Goal: Find specific page/section: Find specific page/section

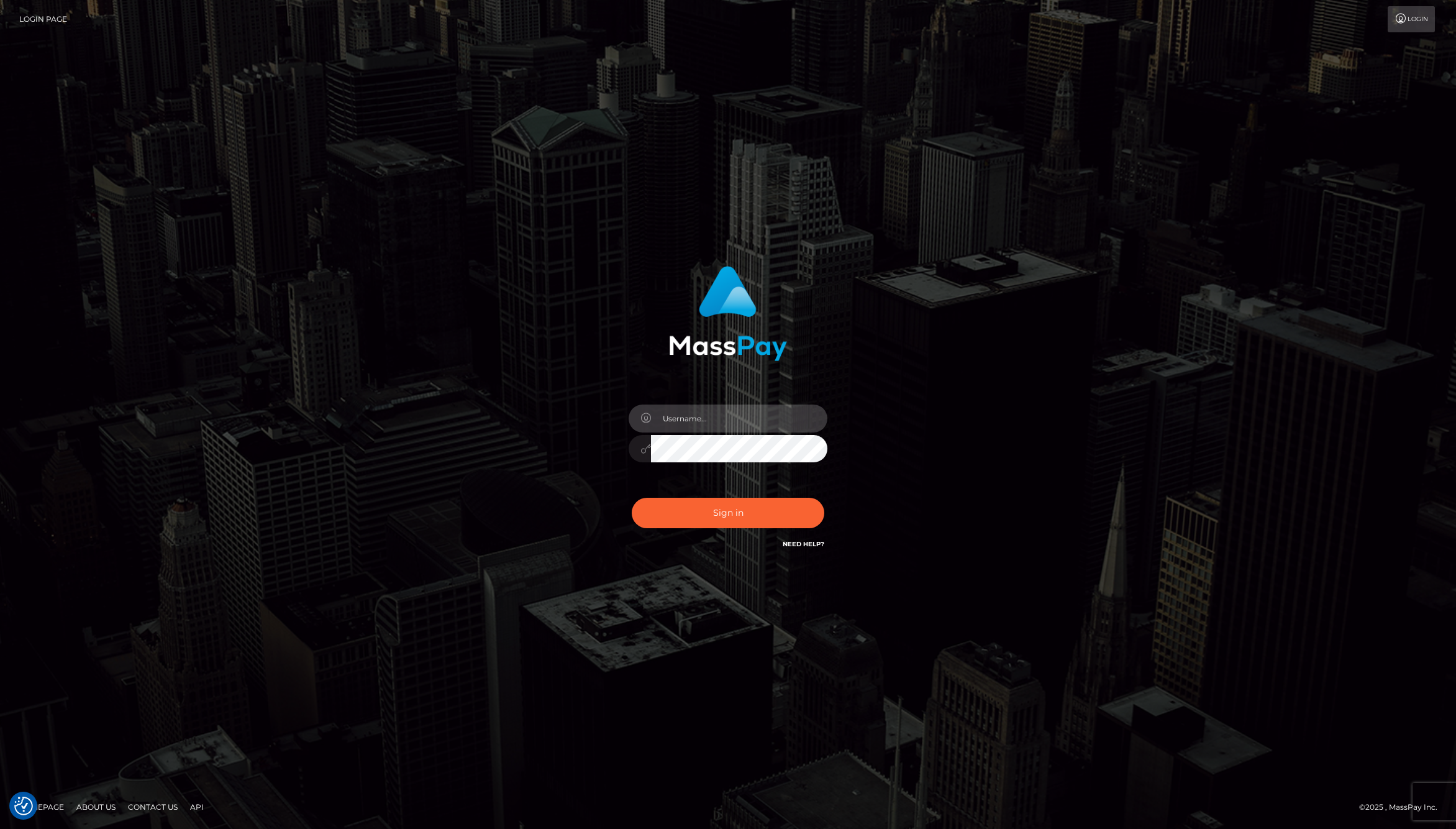
click at [696, 428] on input "text" at bounding box center [739, 419] width 177 height 28
click at [0, 828] on com-1password-button at bounding box center [0, 829] width 0 height 0
click at [791, 420] on input "text" at bounding box center [739, 419] width 177 height 28
click at [823, 420] on input "text" at bounding box center [739, 419] width 177 height 28
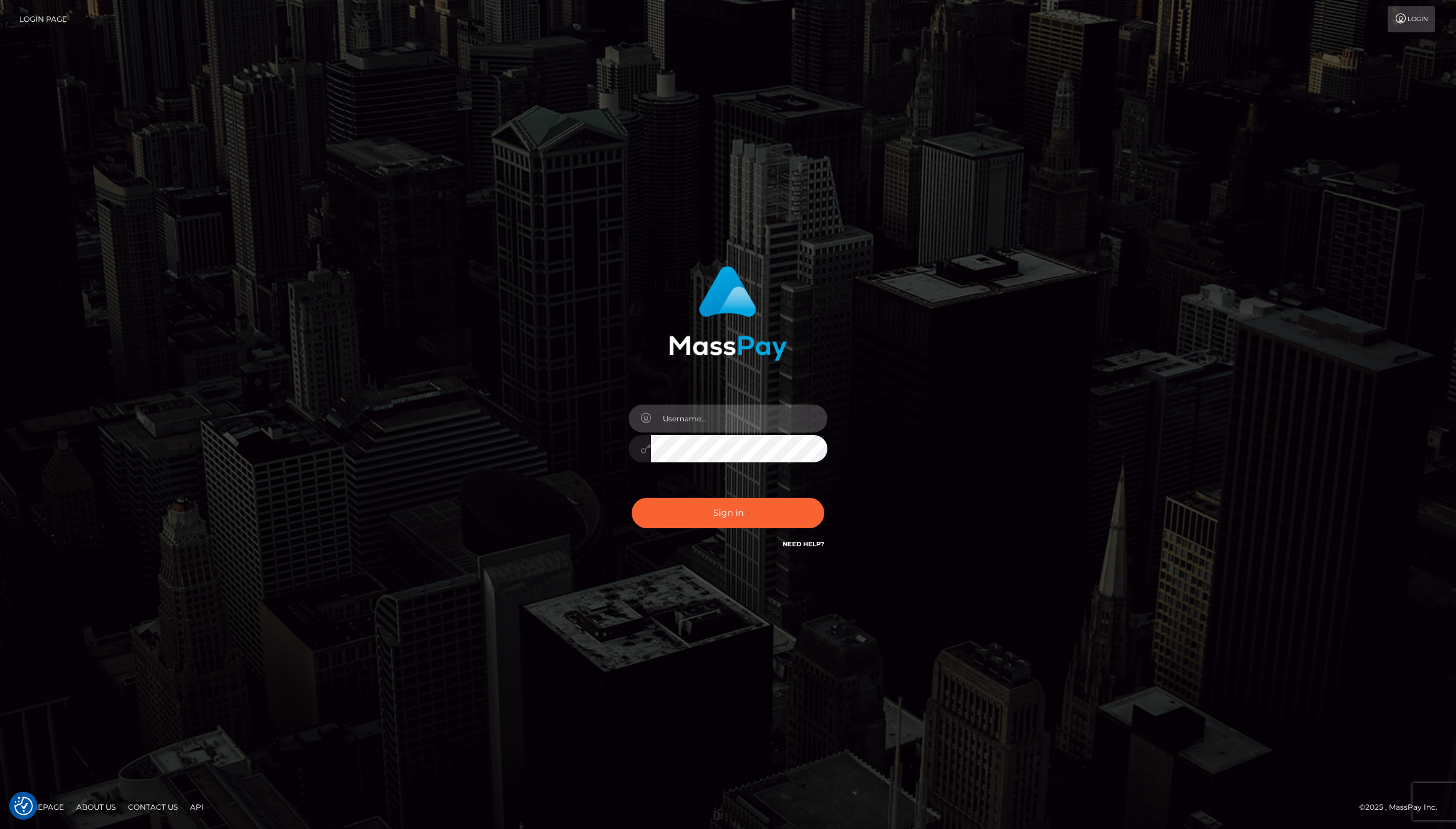
click at [0, 828] on com-1password-button at bounding box center [0, 829] width 0 height 0
click at [729, 413] on input "text" at bounding box center [739, 419] width 177 height 28
type input "jackson.whop"
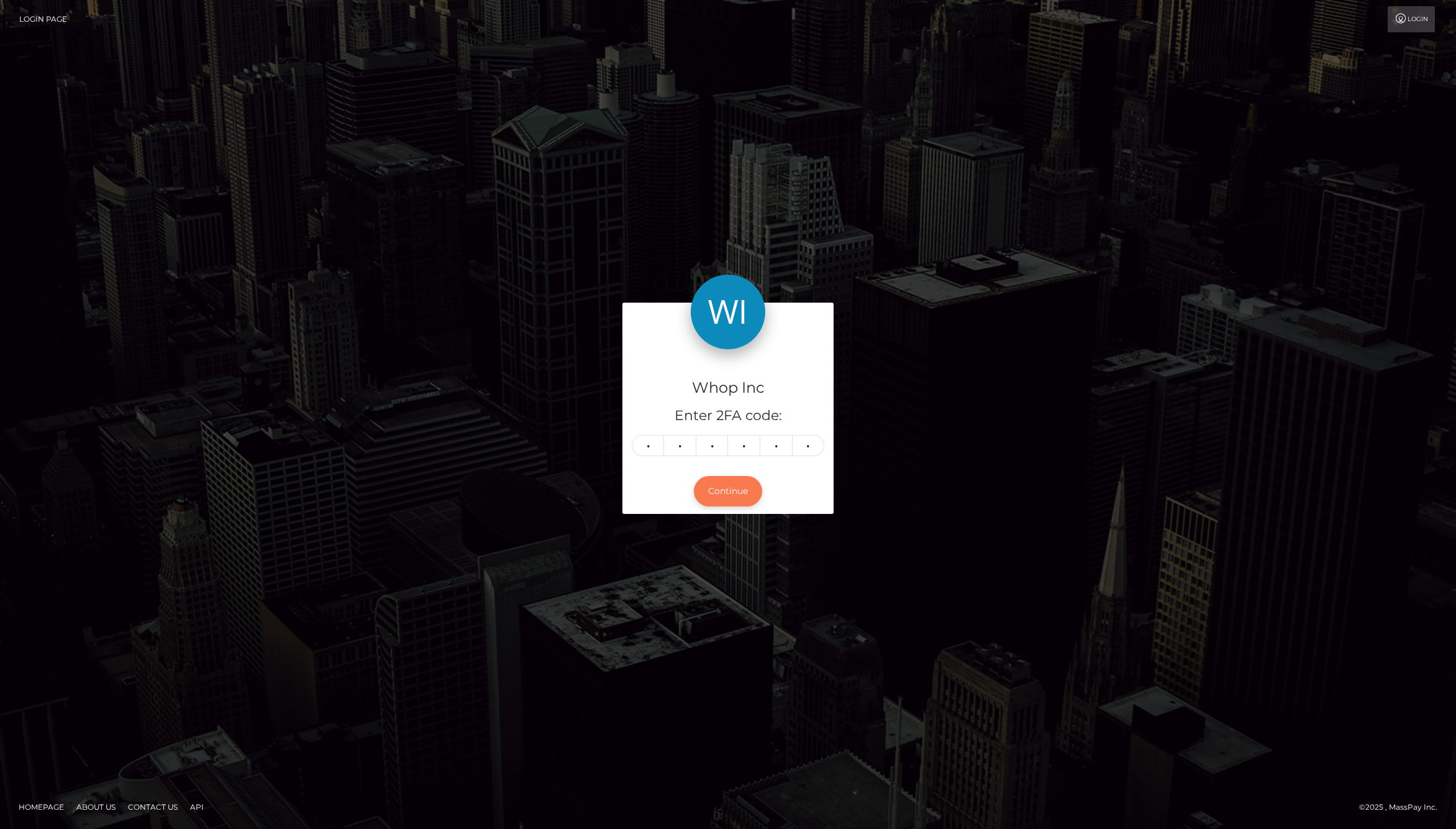
click at [724, 491] on button "Continue" at bounding box center [728, 491] width 69 height 30
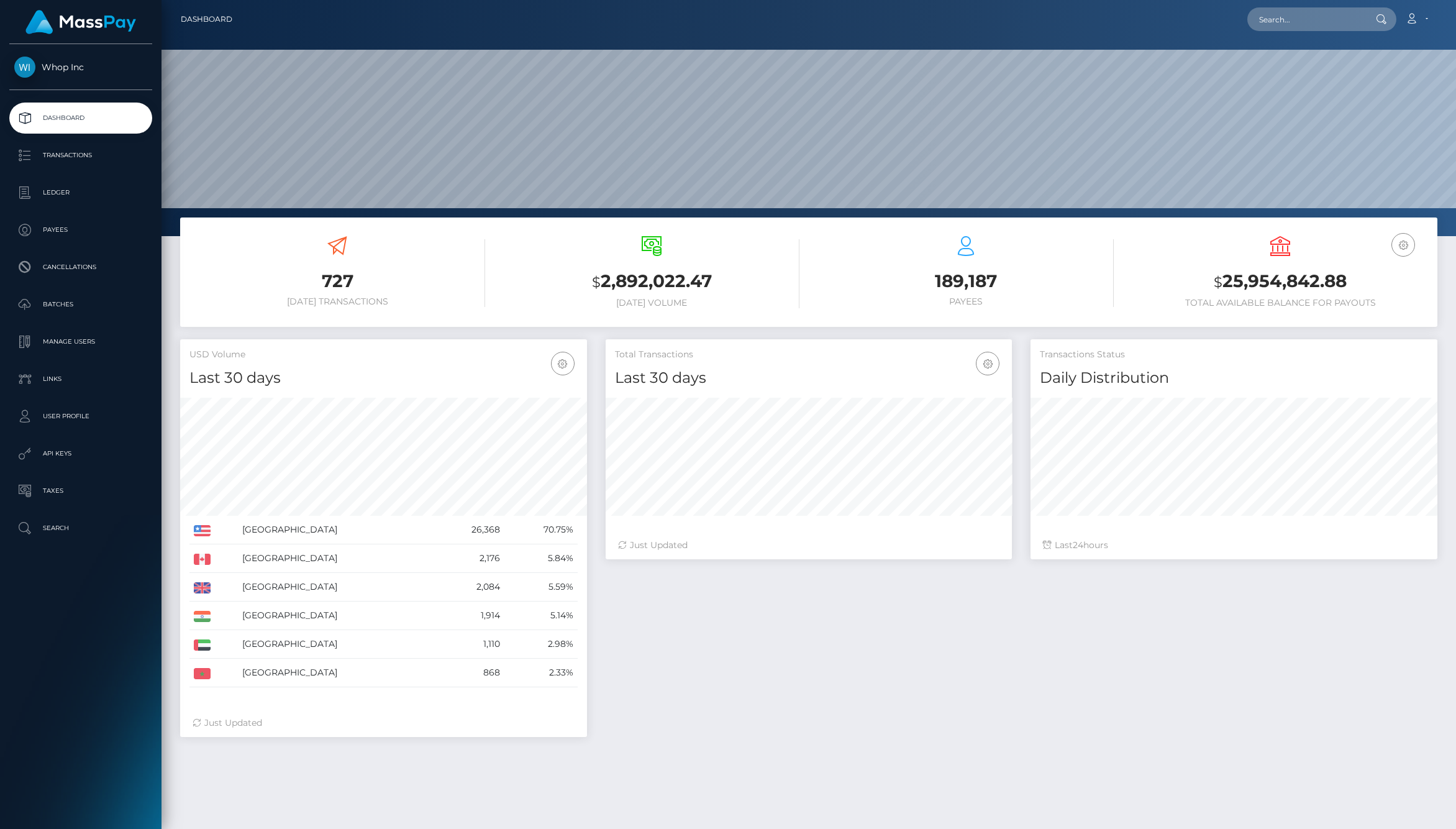
scroll to position [220, 407]
click at [86, 242] on link "Payees" at bounding box center [80, 230] width 143 height 31
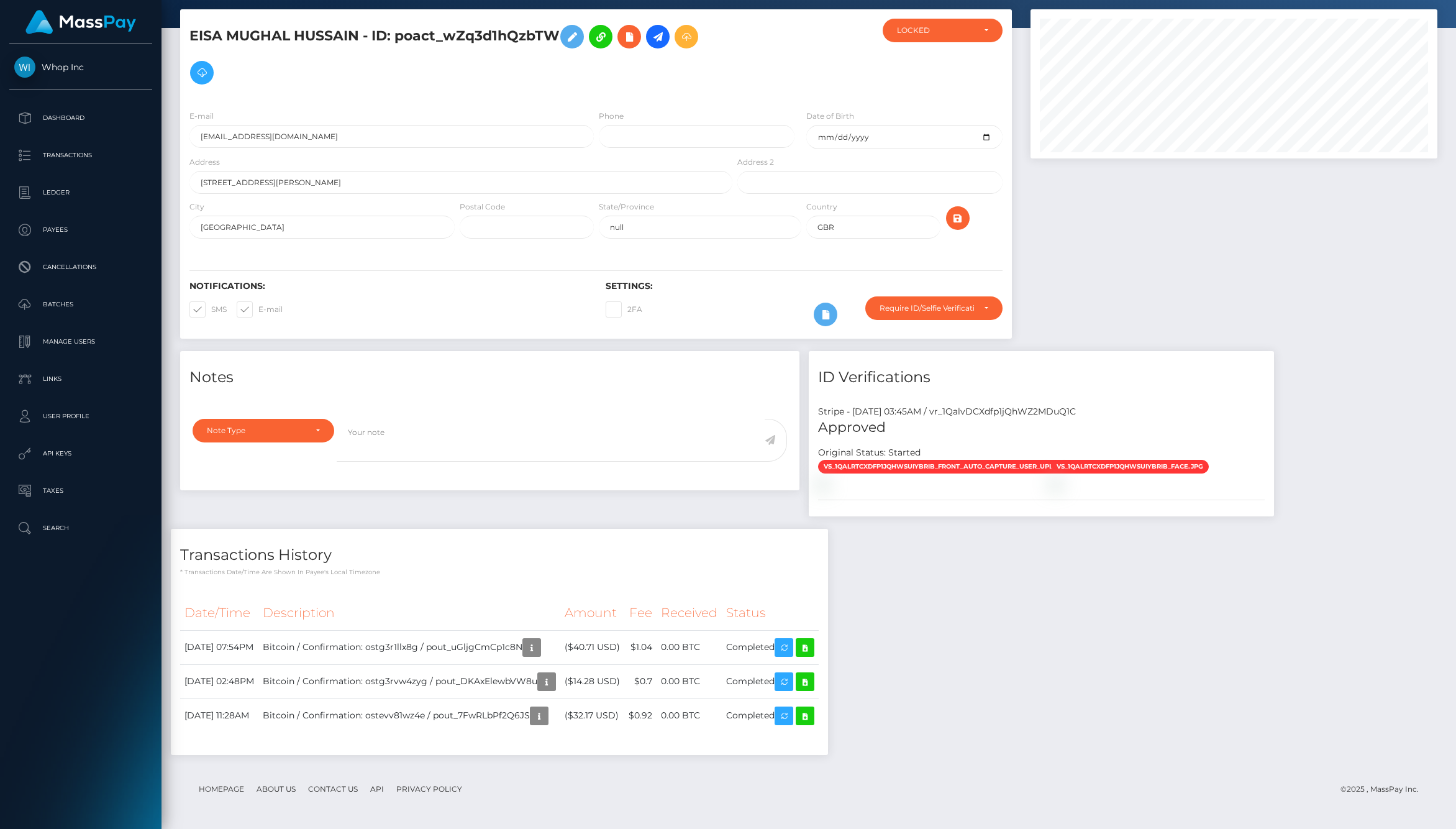
scroll to position [177, 0]
click at [586, 467] on div "Notes Note Type Compliance Clear Compliance General Note Type" at bounding box center [490, 440] width 638 height 178
